Goal: Task Accomplishment & Management: Manage account settings

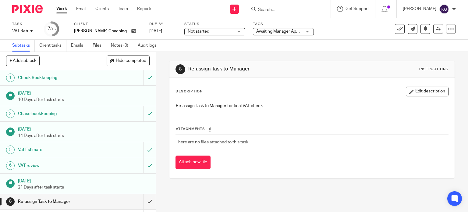
scroll to position [61, 0]
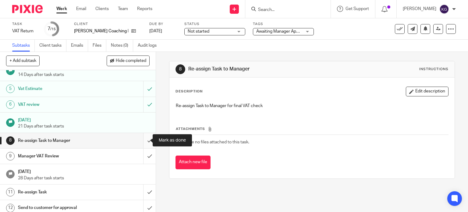
click at [143, 139] on input "submit" at bounding box center [78, 140] width 156 height 15
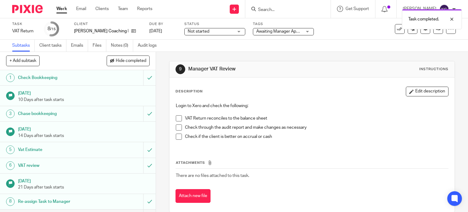
scroll to position [61, 0]
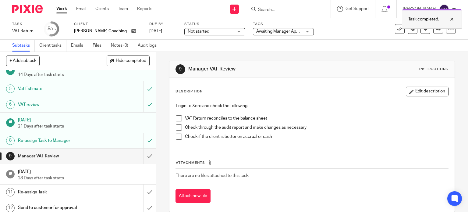
click at [451, 18] on div at bounding box center [447, 19] width 16 height 7
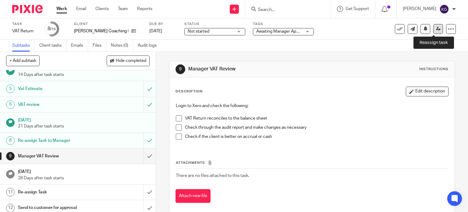
click at [437, 30] on link at bounding box center [439, 29] width 10 height 10
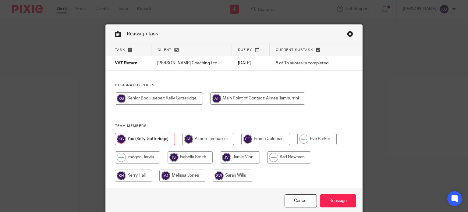
click at [318, 136] on input "radio" at bounding box center [317, 139] width 39 height 12
radio input "true"
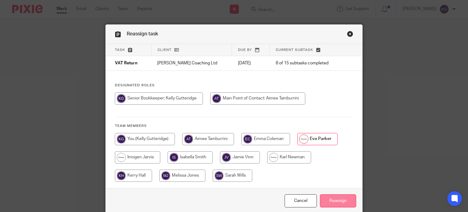
click at [343, 199] on input "Reassign" at bounding box center [338, 200] width 36 height 13
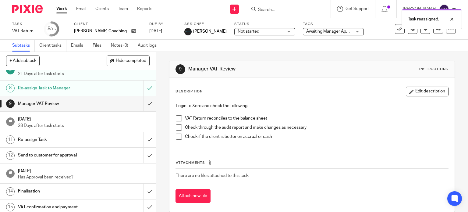
scroll to position [116, 0]
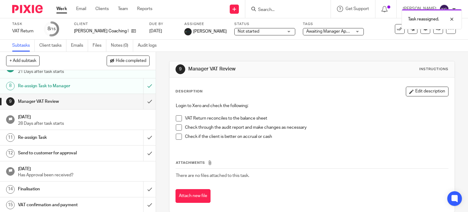
click at [248, 34] on span "Not started" at bounding box center [261, 31] width 46 height 6
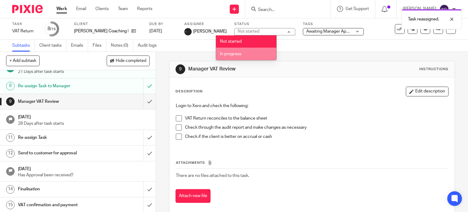
click at [247, 49] on li "In progress" at bounding box center [246, 54] width 60 height 13
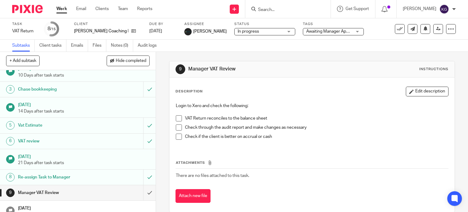
scroll to position [0, 0]
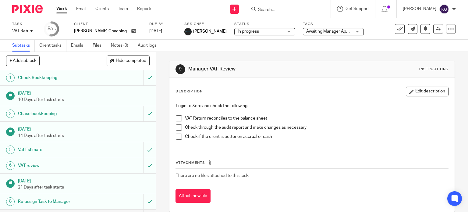
click at [67, 7] on link "Work" at bounding box center [61, 9] width 11 height 6
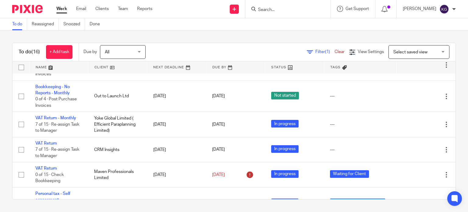
scroll to position [373, 0]
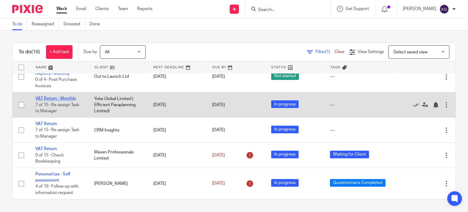
click at [59, 99] on link "VAT Return - Monthly" at bounding box center [55, 98] width 41 height 4
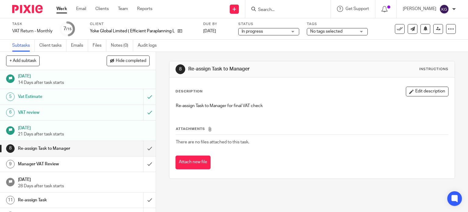
scroll to position [91, 0]
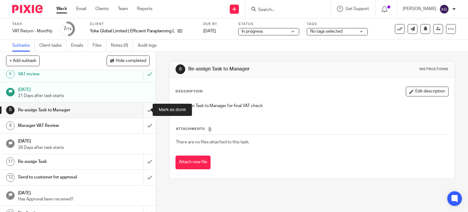
click at [143, 111] on input "submit" at bounding box center [78, 109] width 156 height 15
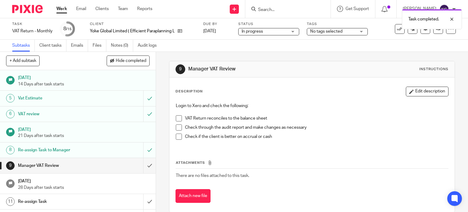
scroll to position [91, 0]
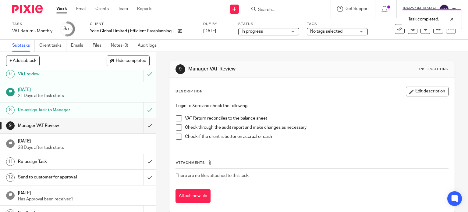
click at [365, 30] on div "No tags selected" at bounding box center [337, 31] width 61 height 7
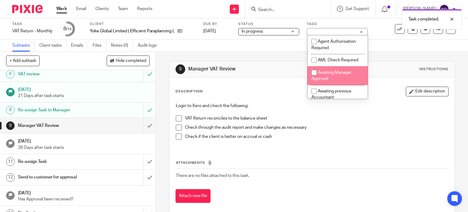
click at [351, 72] on span "Awaiting Manager Approval" at bounding box center [332, 75] width 40 height 11
checkbox input "true"
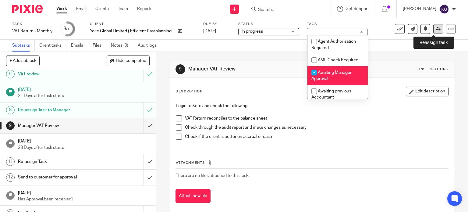
click at [434, 30] on link at bounding box center [439, 29] width 10 height 10
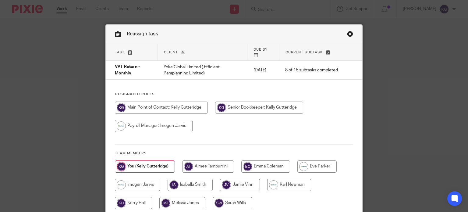
click at [319, 165] on input "radio" at bounding box center [317, 166] width 39 height 12
radio input "true"
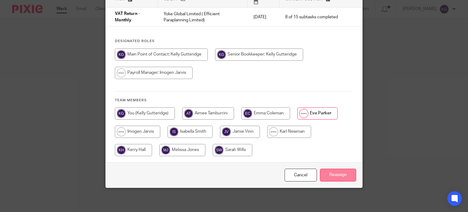
click at [328, 176] on input "Reassign" at bounding box center [338, 175] width 36 height 13
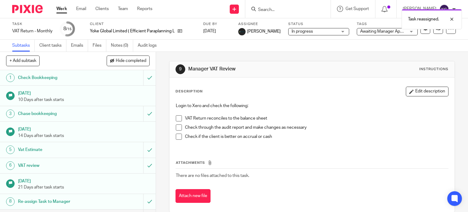
click at [59, 8] on link "Work" at bounding box center [61, 9] width 11 height 6
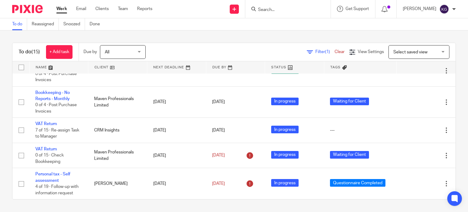
scroll to position [347, 0]
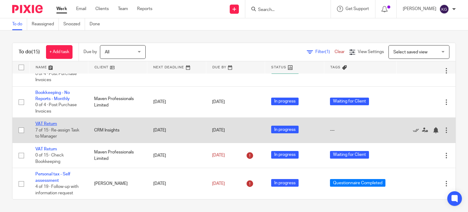
click at [48, 122] on link "VAT Return" at bounding box center [46, 124] width 22 height 4
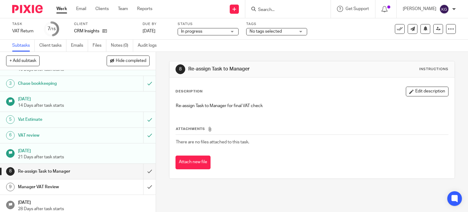
scroll to position [61, 0]
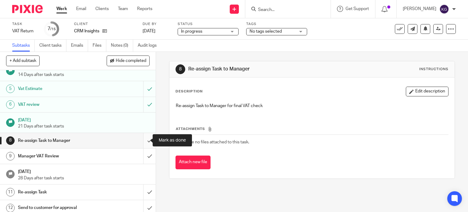
click at [144, 142] on input "submit" at bounding box center [78, 140] width 156 height 15
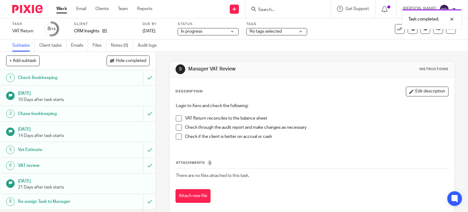
click at [278, 27] on div "Task completed." at bounding box center [348, 17] width 228 height 23
click at [279, 33] on span "No tags selected" at bounding box center [266, 31] width 32 height 4
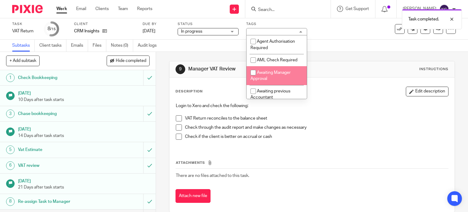
click at [274, 70] on li "Awaiting Manager Approval" at bounding box center [277, 75] width 60 height 19
checkbox input "true"
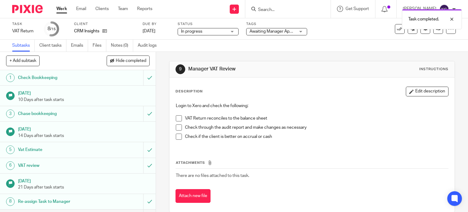
click at [388, 38] on div "Task VAT Return Save VAT Return 8 /15 Client CRM Insights Due by [DATE] Status …" at bounding box center [234, 28] width 468 height 21
click at [434, 32] on link at bounding box center [439, 29] width 10 height 10
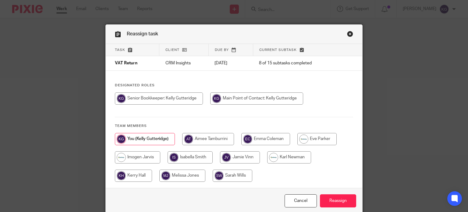
click at [143, 158] on input "radio" at bounding box center [137, 157] width 45 height 12
radio input "true"
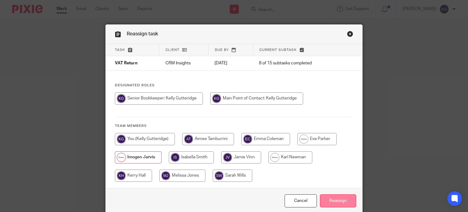
click at [337, 198] on input "Reassign" at bounding box center [338, 200] width 36 height 13
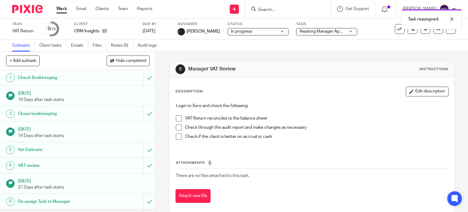
click at [62, 6] on link "Work" at bounding box center [61, 9] width 11 height 6
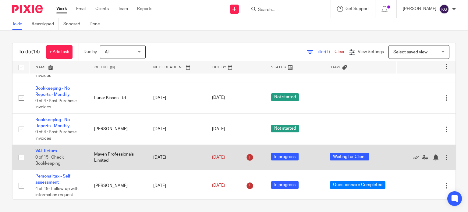
scroll to position [322, 0]
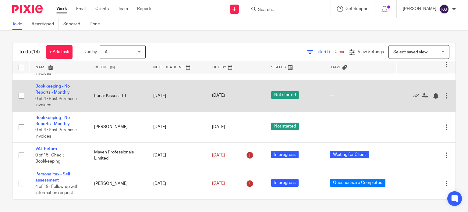
click at [66, 90] on link "Bookkeeping - No Reports - Monthly" at bounding box center [52, 89] width 34 height 10
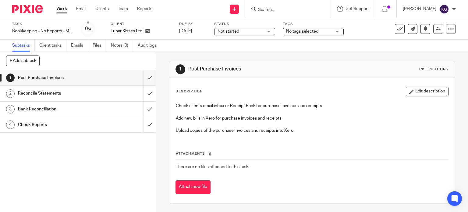
click at [313, 33] on span "No tags selected" at bounding box center [302, 31] width 32 height 4
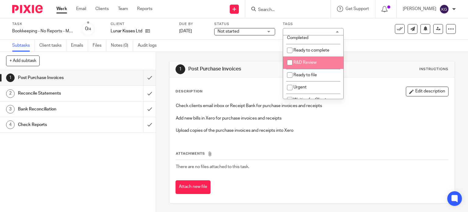
scroll to position [183, 0]
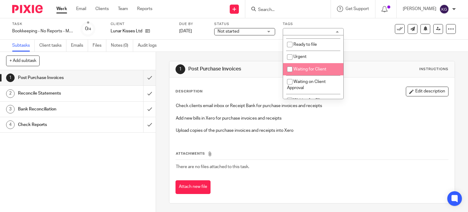
click at [314, 71] on span "Waiting for Client" at bounding box center [310, 69] width 33 height 4
checkbox input "true"
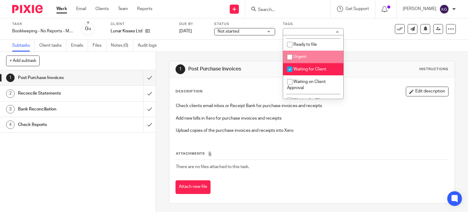
click at [379, 43] on div "Subtasks Client tasks Emails Files Notes (0) Audit logs" at bounding box center [234, 46] width 468 height 12
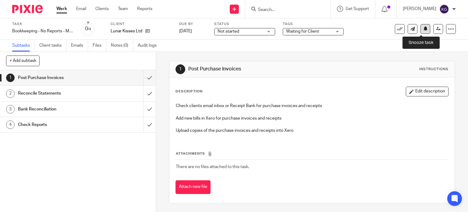
click at [423, 30] on icon at bounding box center [425, 28] width 5 height 5
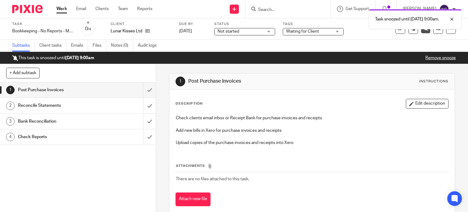
click at [68, 9] on ul "Work Email Clients Team Reports" at bounding box center [108, 9] width 105 height 6
click at [66, 9] on link "Work" at bounding box center [61, 9] width 11 height 6
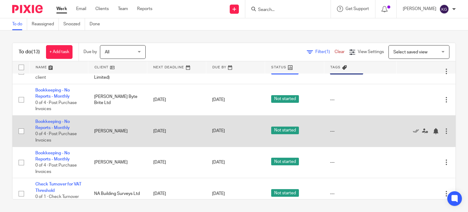
scroll to position [213, 0]
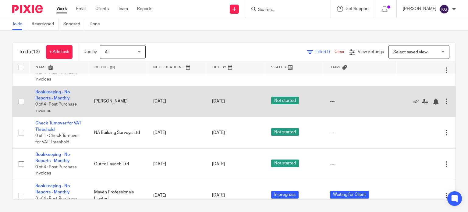
click at [62, 100] on link "Bookkeeping - No Reports - Monthly" at bounding box center [52, 95] width 34 height 10
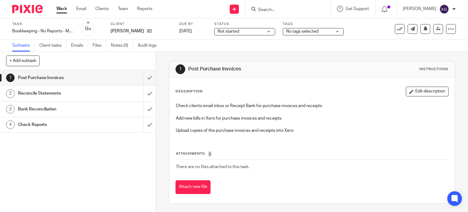
click at [249, 30] on span "Not started" at bounding box center [241, 31] width 46 height 6
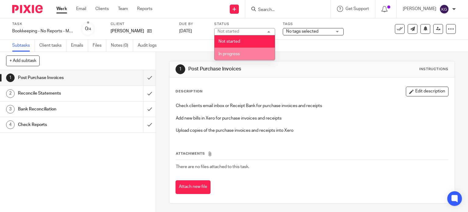
click at [234, 49] on li "In progress" at bounding box center [245, 54] width 60 height 13
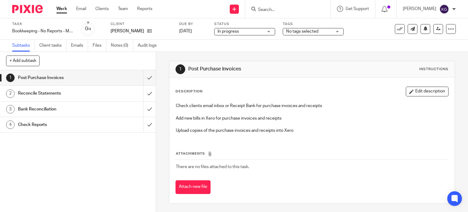
click at [310, 29] on span "No tags selected" at bounding box center [302, 31] width 32 height 4
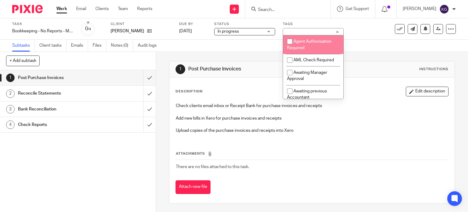
click at [259, 31] on span "In progress" at bounding box center [241, 31] width 46 height 6
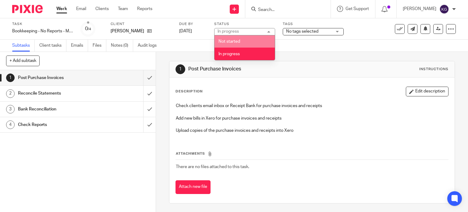
click at [256, 42] on li "Not started" at bounding box center [245, 41] width 60 height 13
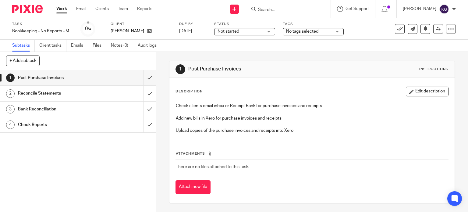
click at [306, 32] on span "No tags selected" at bounding box center [302, 31] width 32 height 4
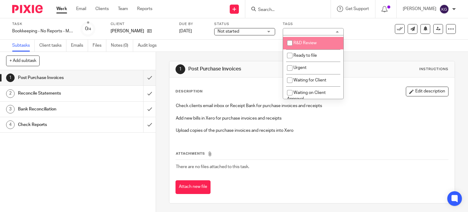
scroll to position [183, 0]
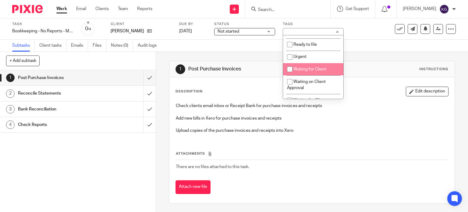
click at [321, 70] on span "Waiting for Client" at bounding box center [310, 69] width 33 height 4
checkbox input "true"
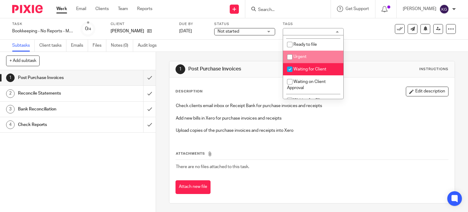
click at [356, 46] on div "Subtasks Client tasks Emails Files Notes (0) Audit logs" at bounding box center [234, 46] width 468 height 12
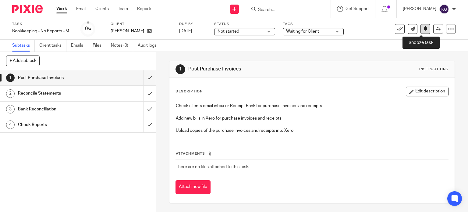
click at [423, 29] on button at bounding box center [426, 29] width 10 height 10
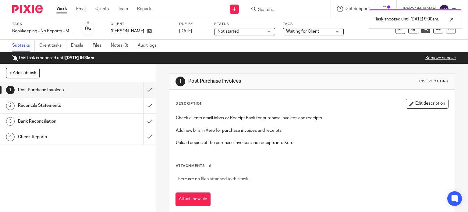
click at [55, 9] on div "Work Email Clients Team Reports Work Email Clients Team Reports Settings" at bounding box center [105, 9] width 111 height 18
click at [63, 10] on link "Work" at bounding box center [61, 9] width 11 height 6
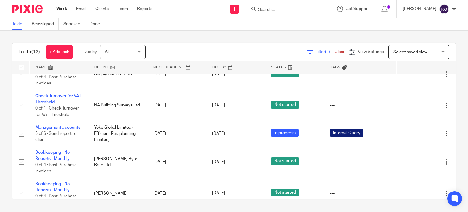
scroll to position [91, 0]
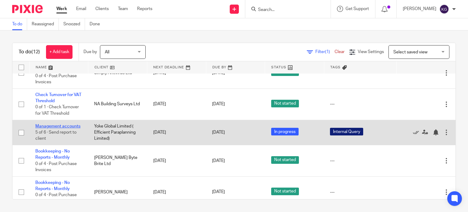
click at [53, 128] on link "Management accounts" at bounding box center [57, 126] width 45 height 4
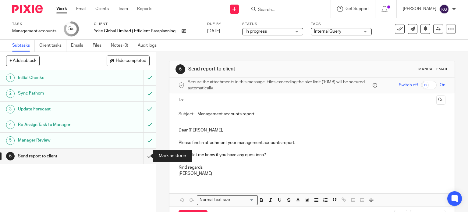
drag, startPoint x: 142, startPoint y: 155, endPoint x: 163, endPoint y: 120, distance: 40.8
click at [142, 155] on input "submit" at bounding box center [78, 155] width 156 height 15
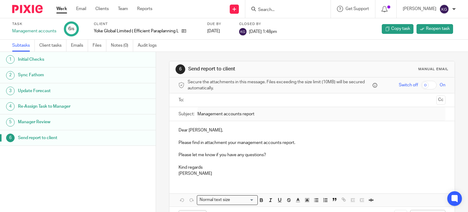
click at [65, 11] on link "Work" at bounding box center [61, 9] width 11 height 6
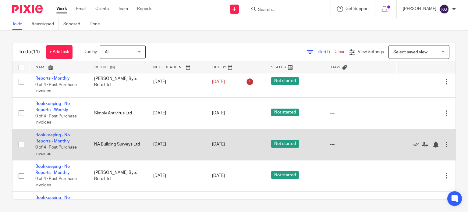
scroll to position [61, 0]
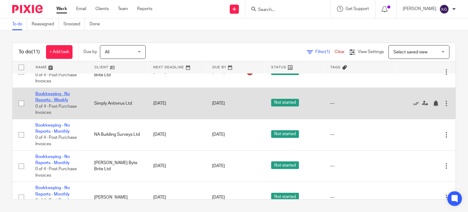
drag, startPoint x: 55, startPoint y: 99, endPoint x: 59, endPoint y: 99, distance: 4.0
click at [55, 99] on link "Bookkeeping - No Reports - Weekly" at bounding box center [52, 97] width 34 height 10
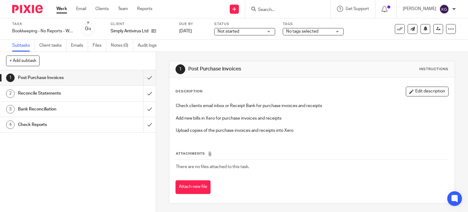
click at [255, 34] on span "Not started" at bounding box center [241, 31] width 46 height 6
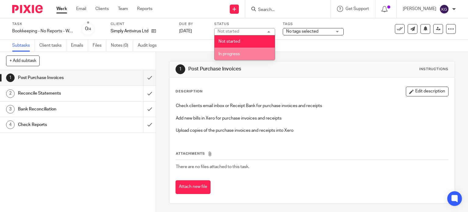
click at [248, 59] on li "In progress" at bounding box center [245, 54] width 60 height 13
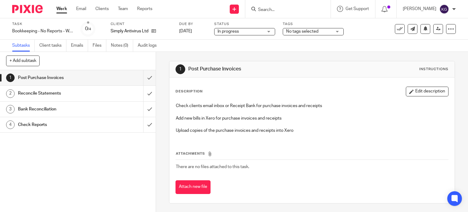
click at [64, 11] on link "Work" at bounding box center [61, 9] width 11 height 6
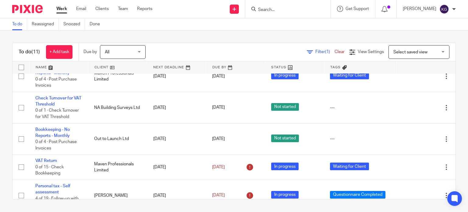
scroll to position [227, 0]
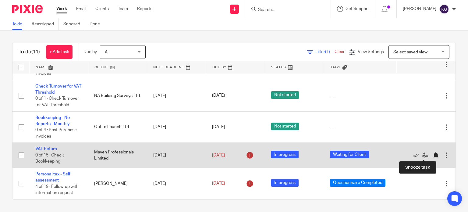
click at [433, 156] on div at bounding box center [436, 155] width 6 height 6
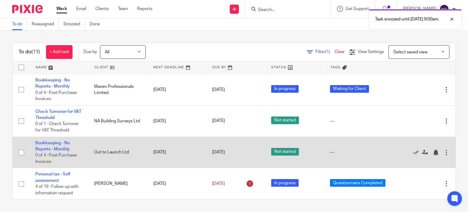
scroll to position [141, 0]
